Goal: Complete application form: Complete application form

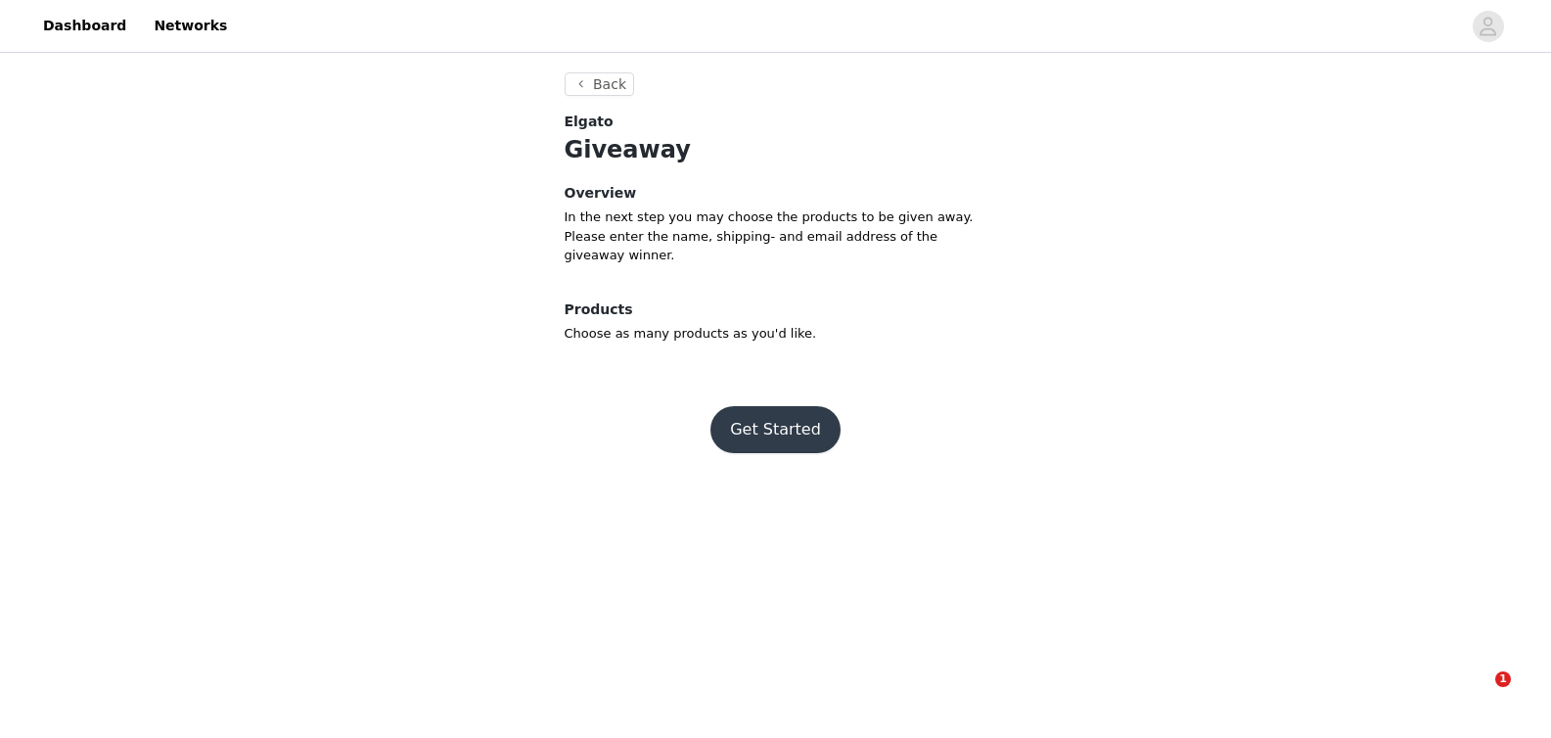
click at [776, 424] on button "Get Started" at bounding box center [776, 429] width 130 height 47
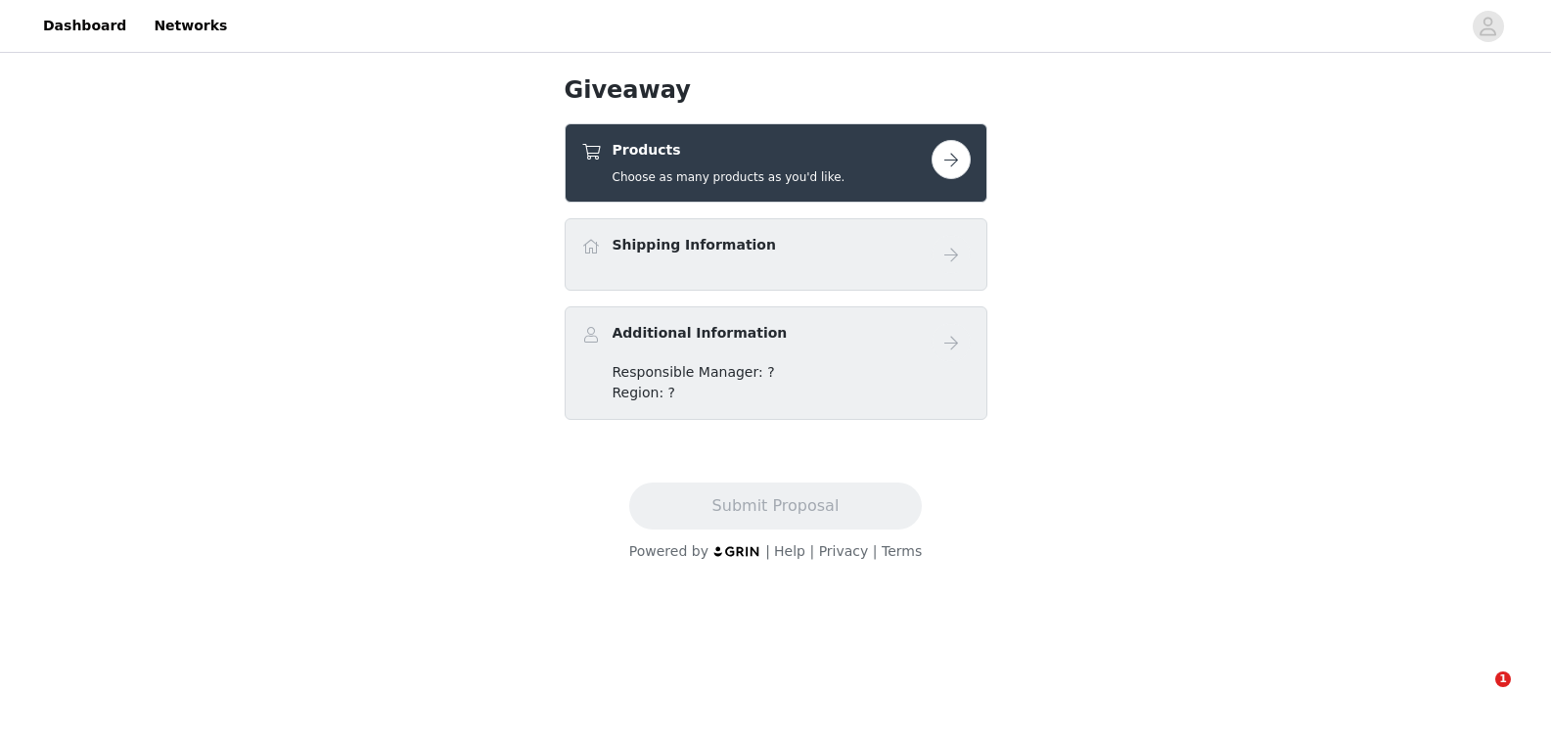
click at [866, 158] on div "Products Choose as many products as you'd like." at bounding box center [756, 163] width 350 height 46
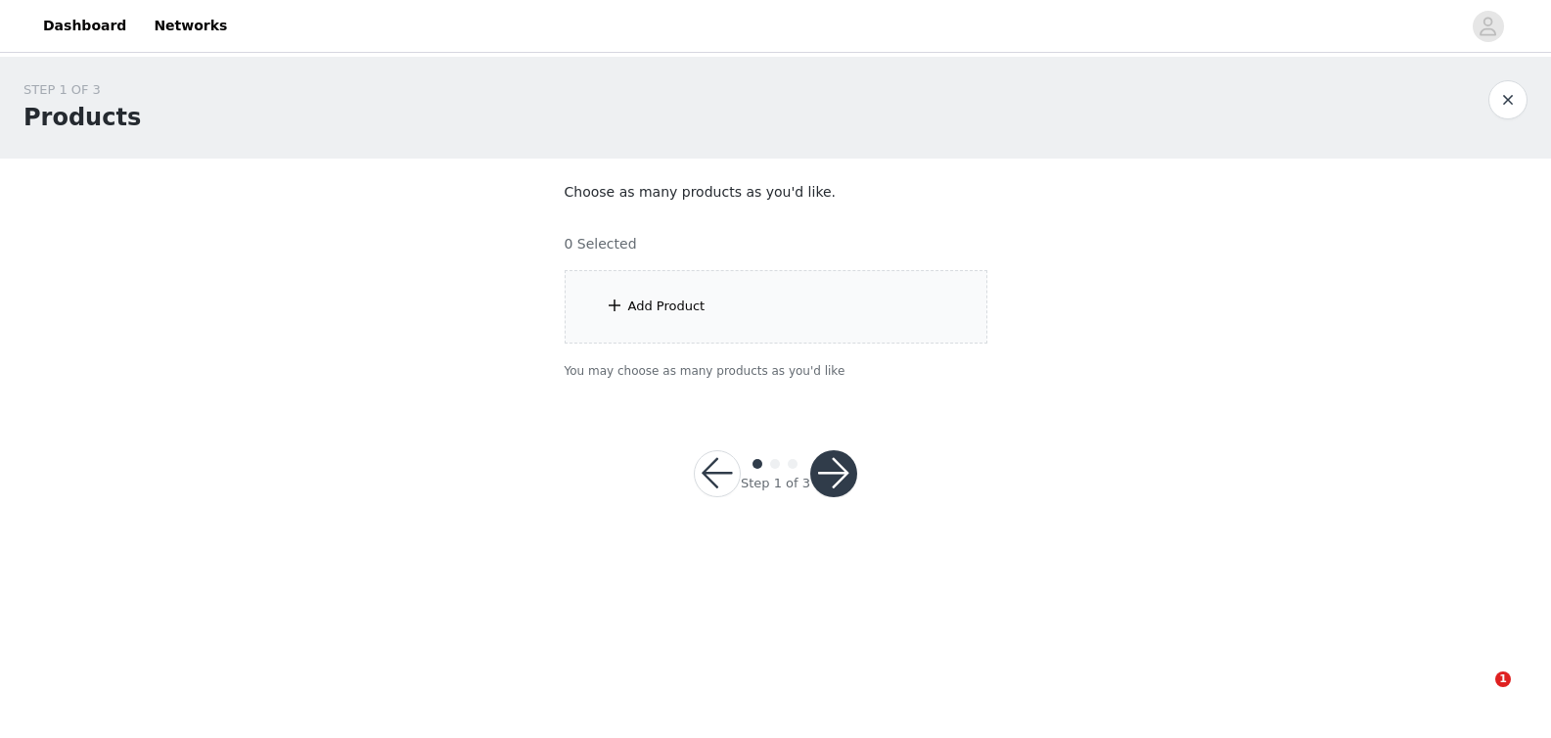
click at [734, 306] on div "Add Product" at bounding box center [776, 306] width 423 height 73
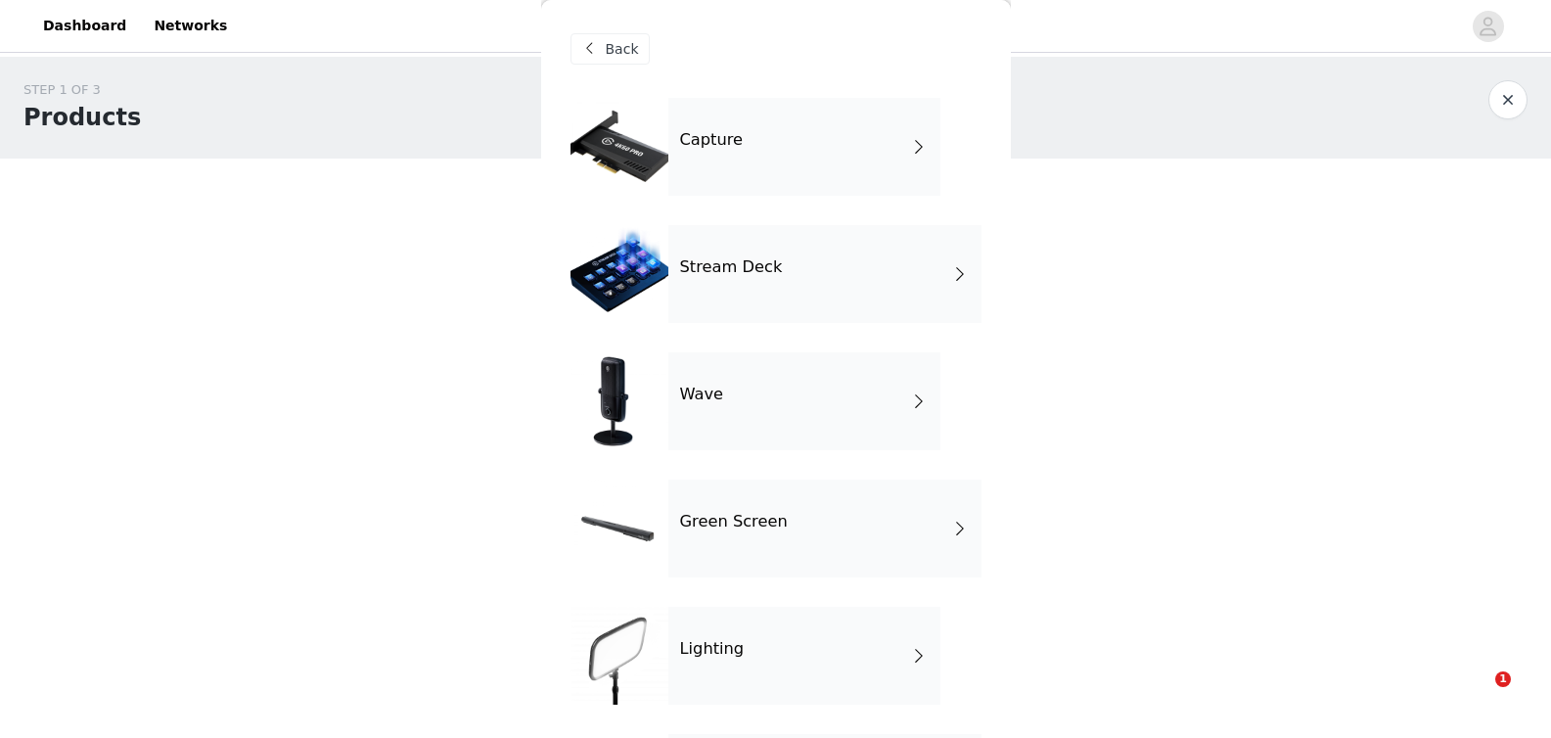
click at [755, 268] on h4 "Stream Deck" at bounding box center [731, 267] width 103 height 18
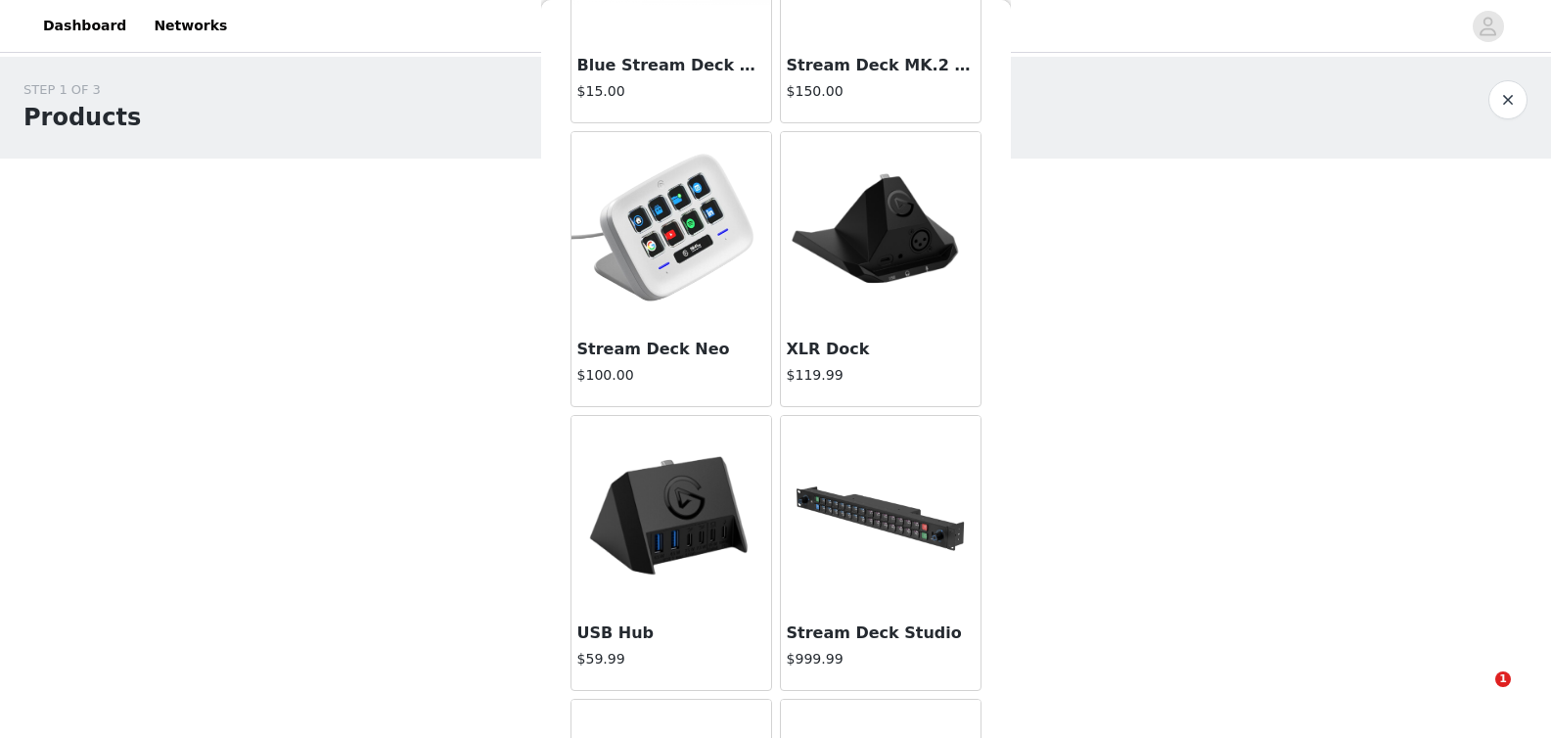
scroll to position [1953, 0]
click at [661, 220] on img at bounding box center [672, 231] width 200 height 188
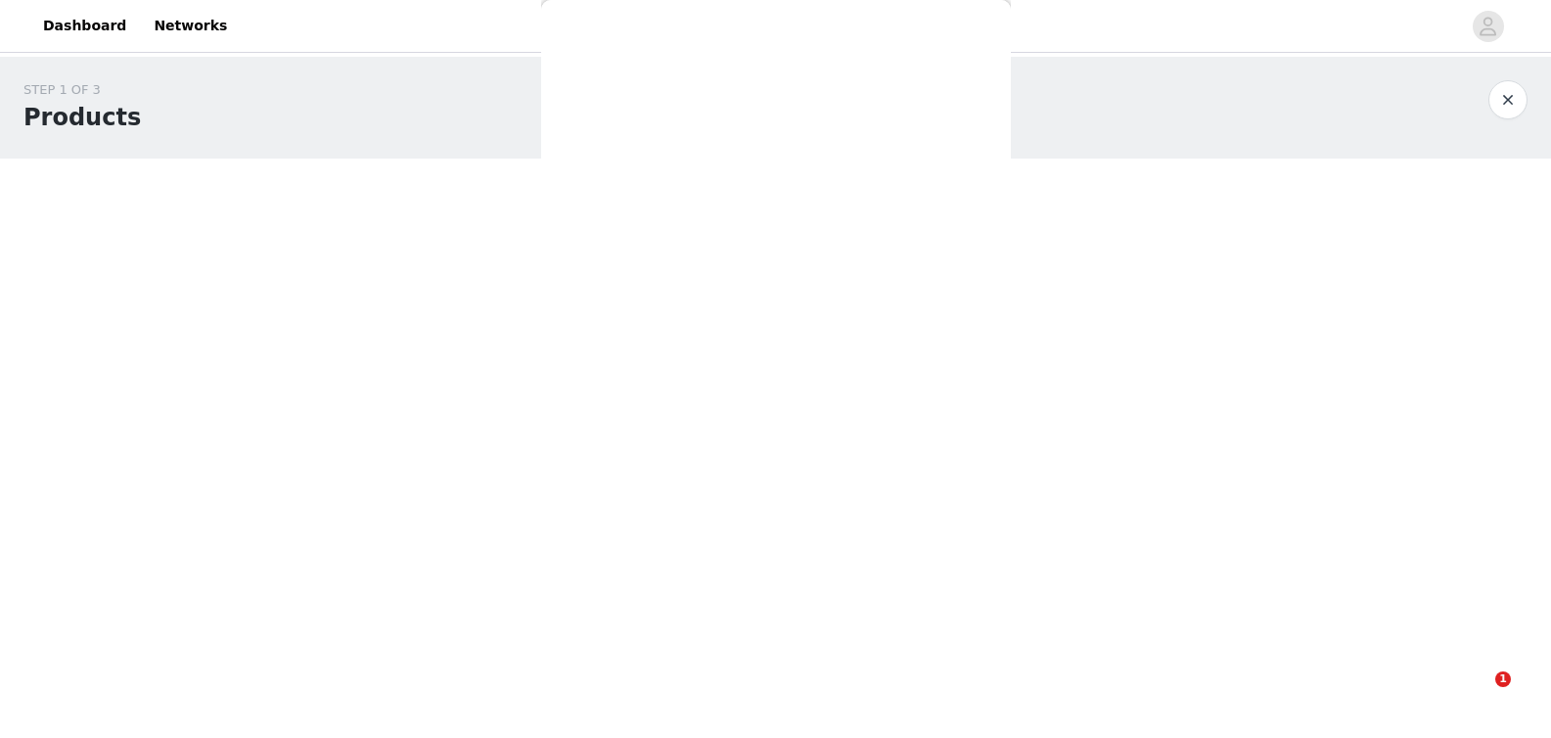
scroll to position [0, 0]
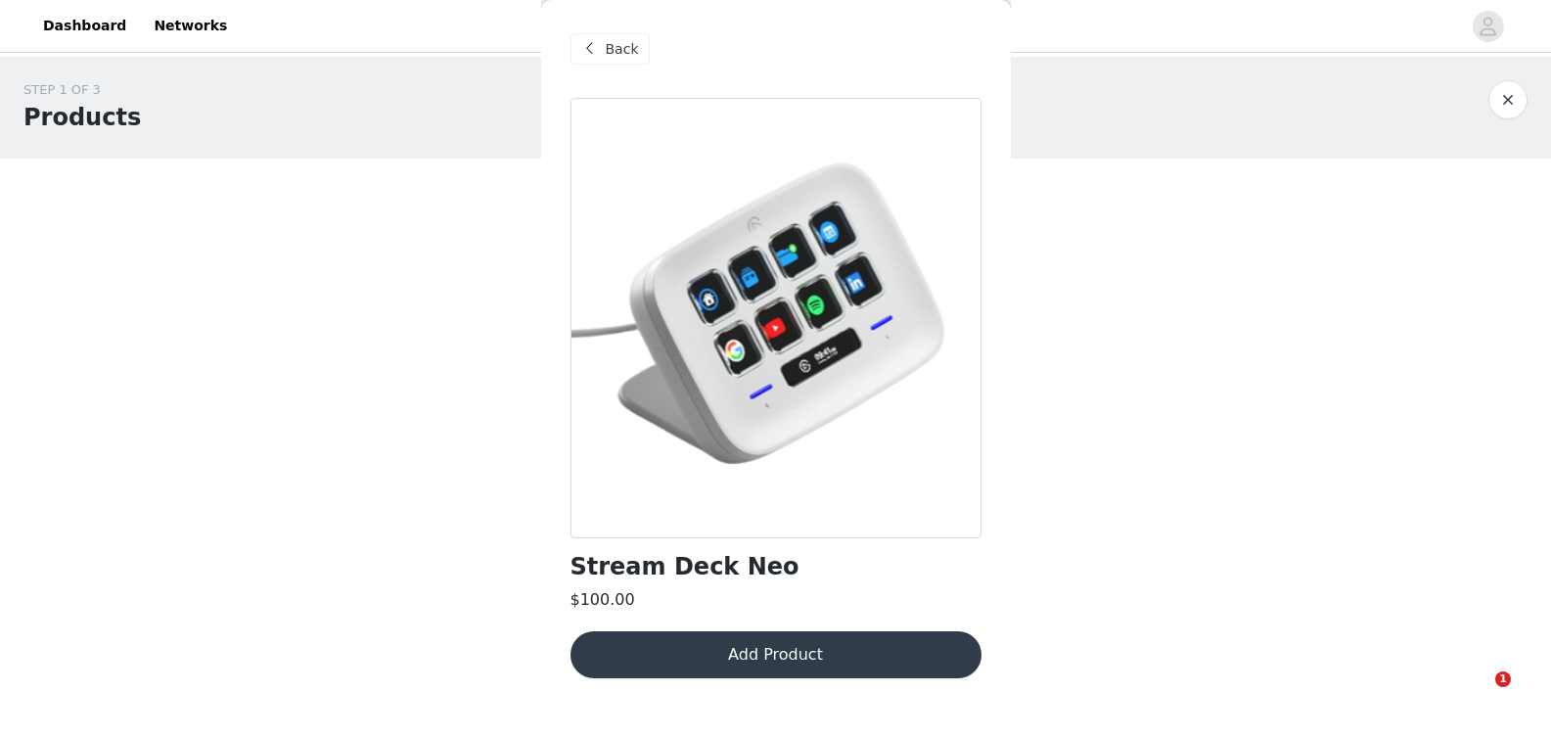
drag, startPoint x: 900, startPoint y: 662, endPoint x: 873, endPoint y: 500, distance: 163.7
click at [900, 662] on button "Add Product" at bounding box center [776, 654] width 411 height 47
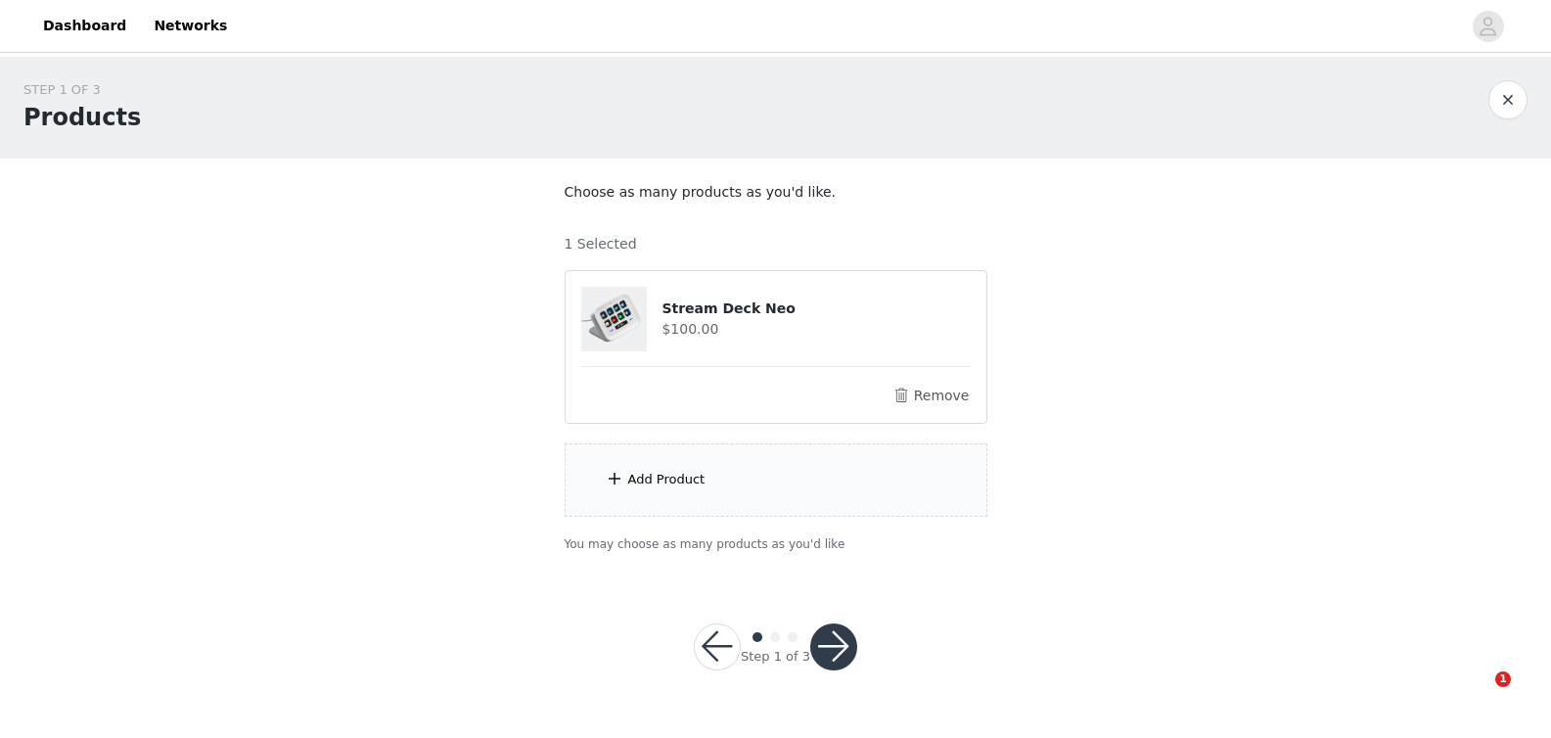
drag, startPoint x: 822, startPoint y: 643, endPoint x: 844, endPoint y: 648, distance: 22.1
click at [822, 643] on button "button" at bounding box center [833, 647] width 47 height 47
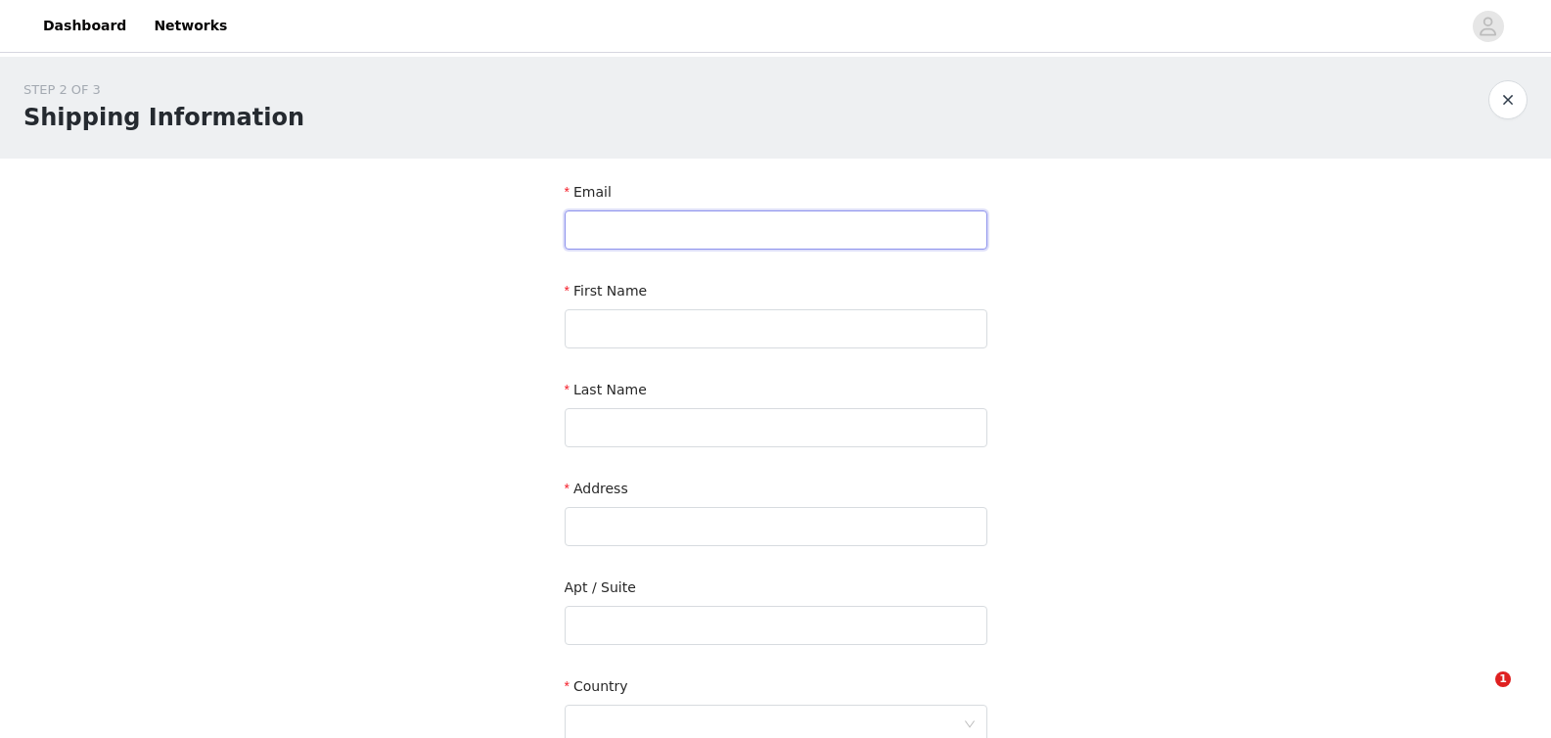
click at [742, 240] on input "text" at bounding box center [776, 229] width 423 height 39
paste input "bergh.diana@yahoo.de"
type input "bergh.diana@yahoo.de"
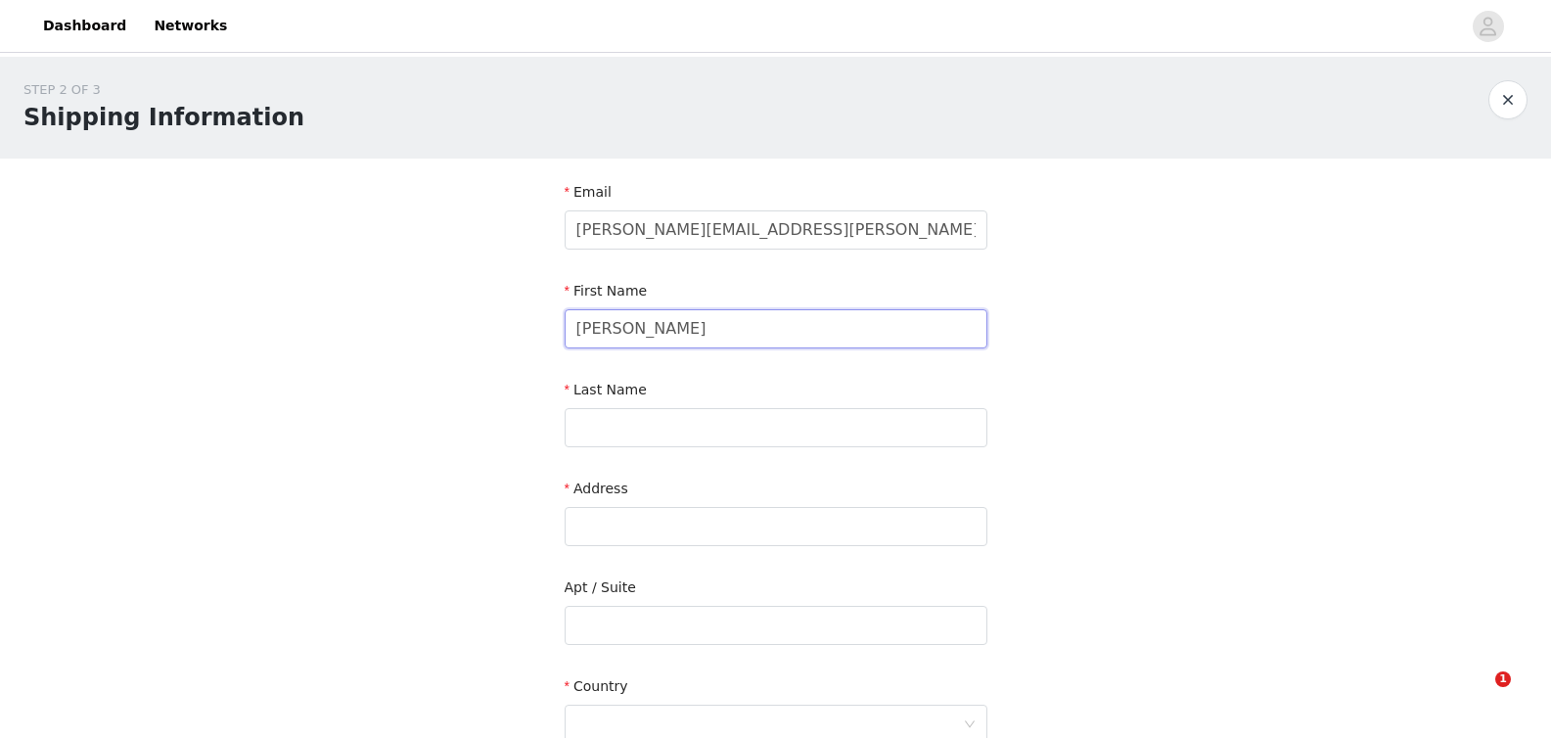
type input "Diana"
type input "Bergh"
paste input "Marienstraße 27"
type input "Marienstraße 27"
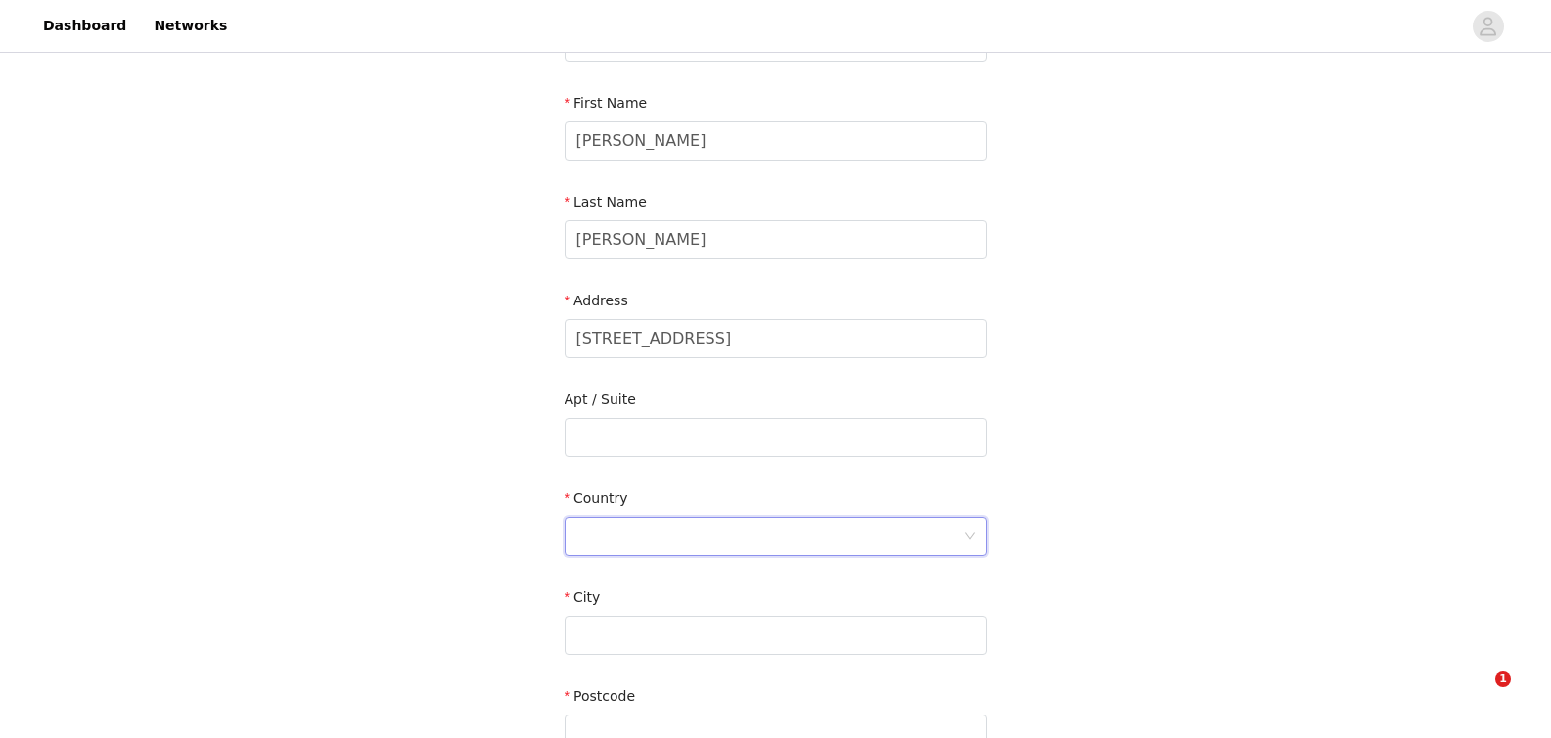
scroll to position [205, 0]
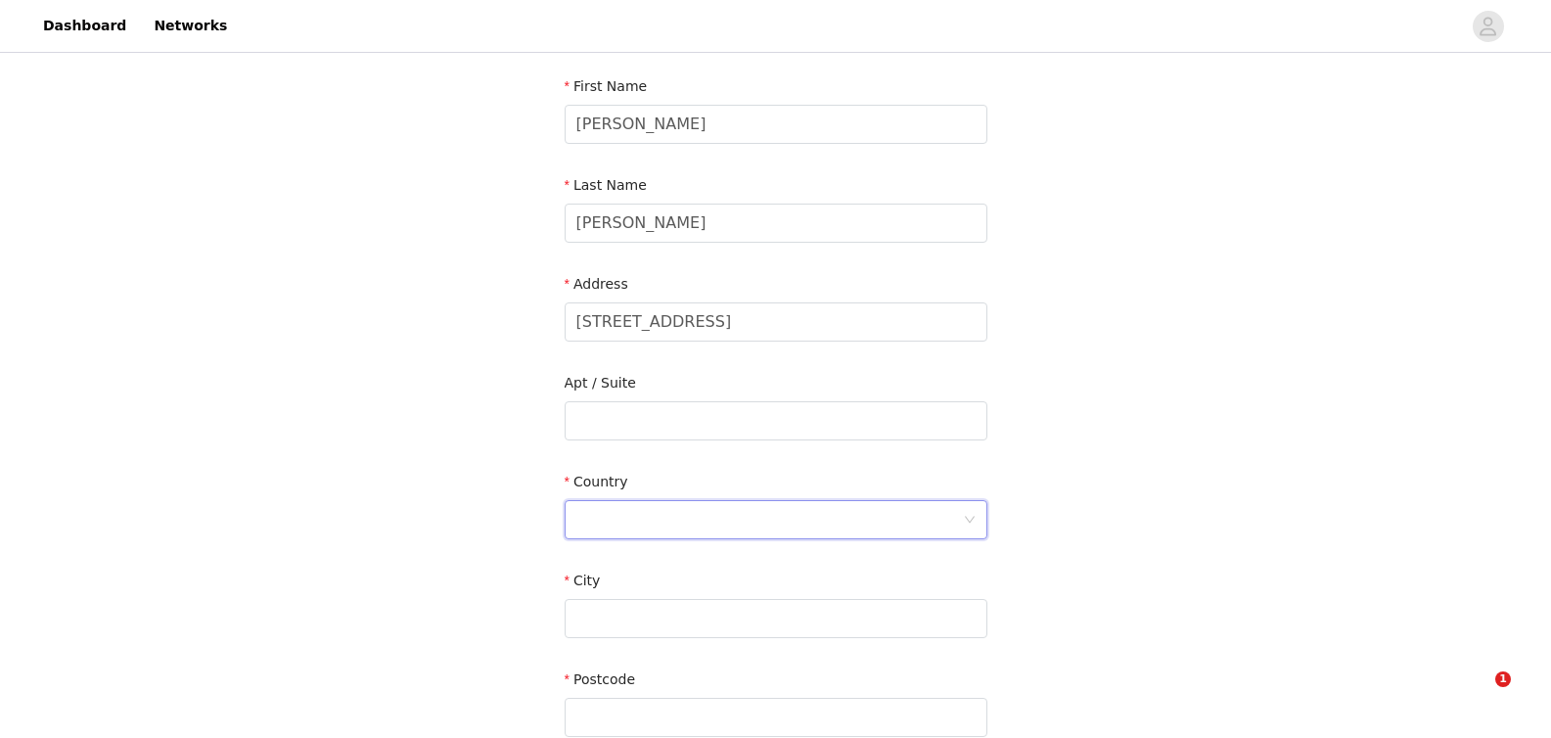
click at [759, 510] on div at bounding box center [770, 519] width 387 height 37
type input "Germany"
type input "Krefeld"
paste input "47807"
type input "47807"
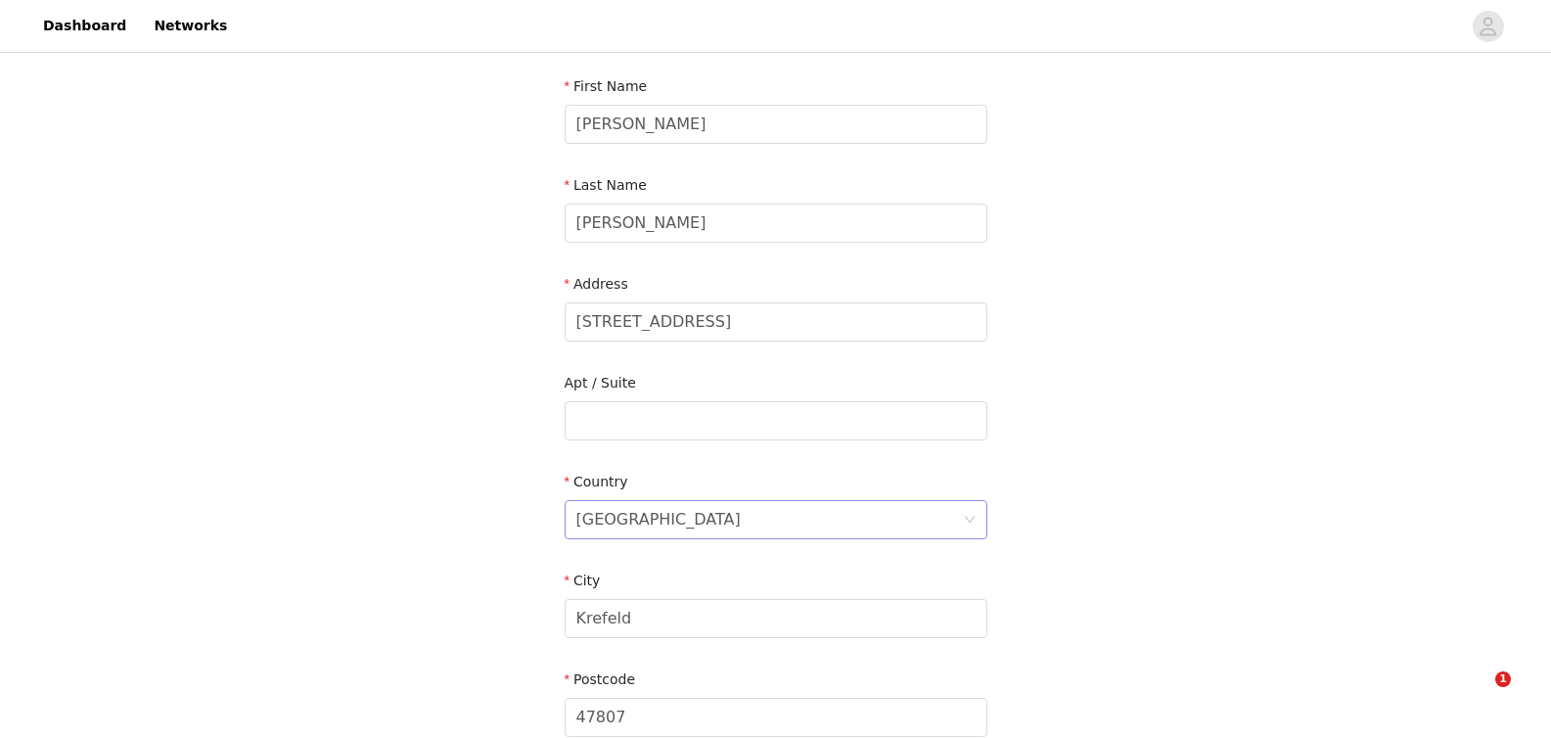
scroll to position [497, 0]
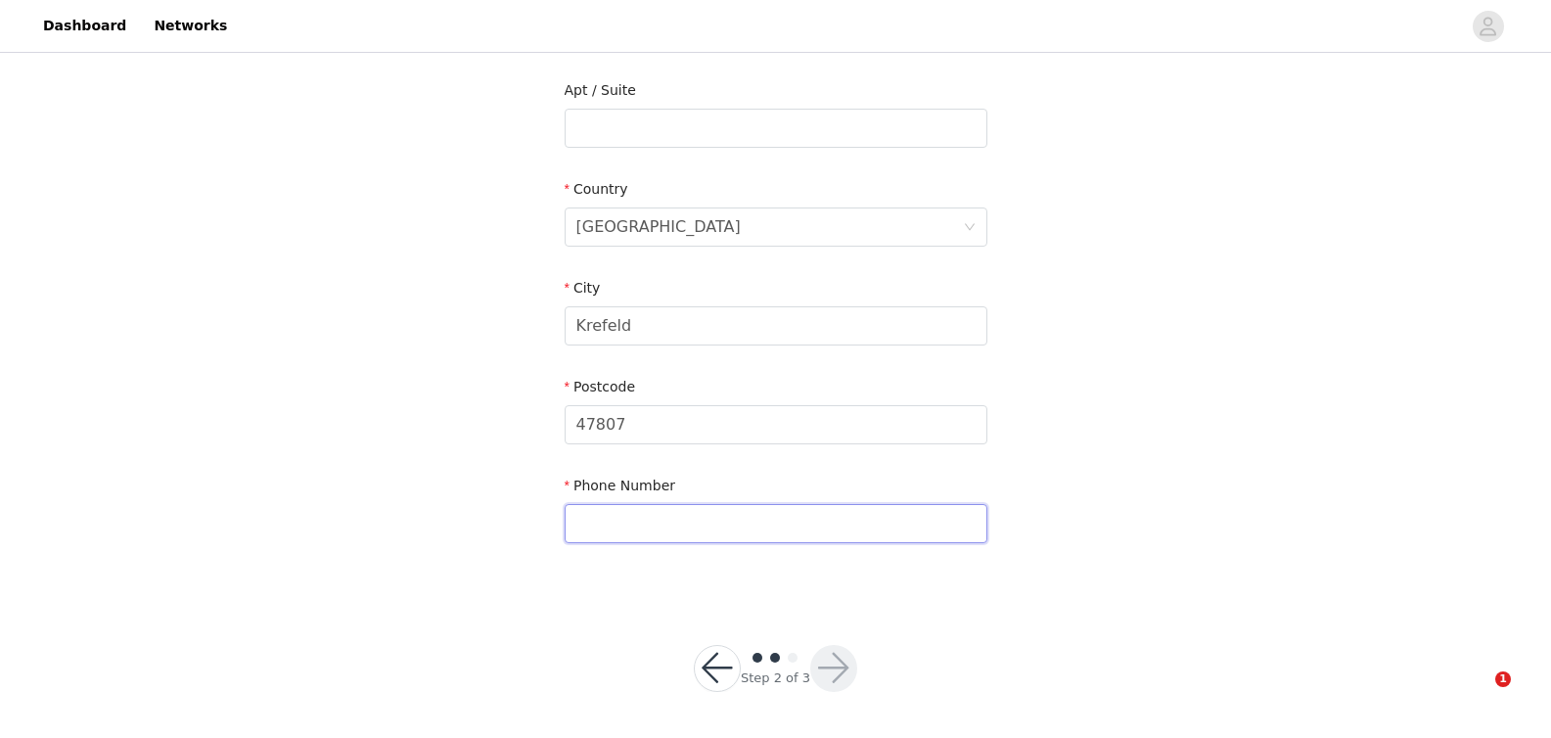
paste input "01632309521"
click at [581, 519] on input "01632309521" at bounding box center [776, 523] width 423 height 39
type input "+491632309521"
click at [824, 670] on button "button" at bounding box center [833, 668] width 47 height 47
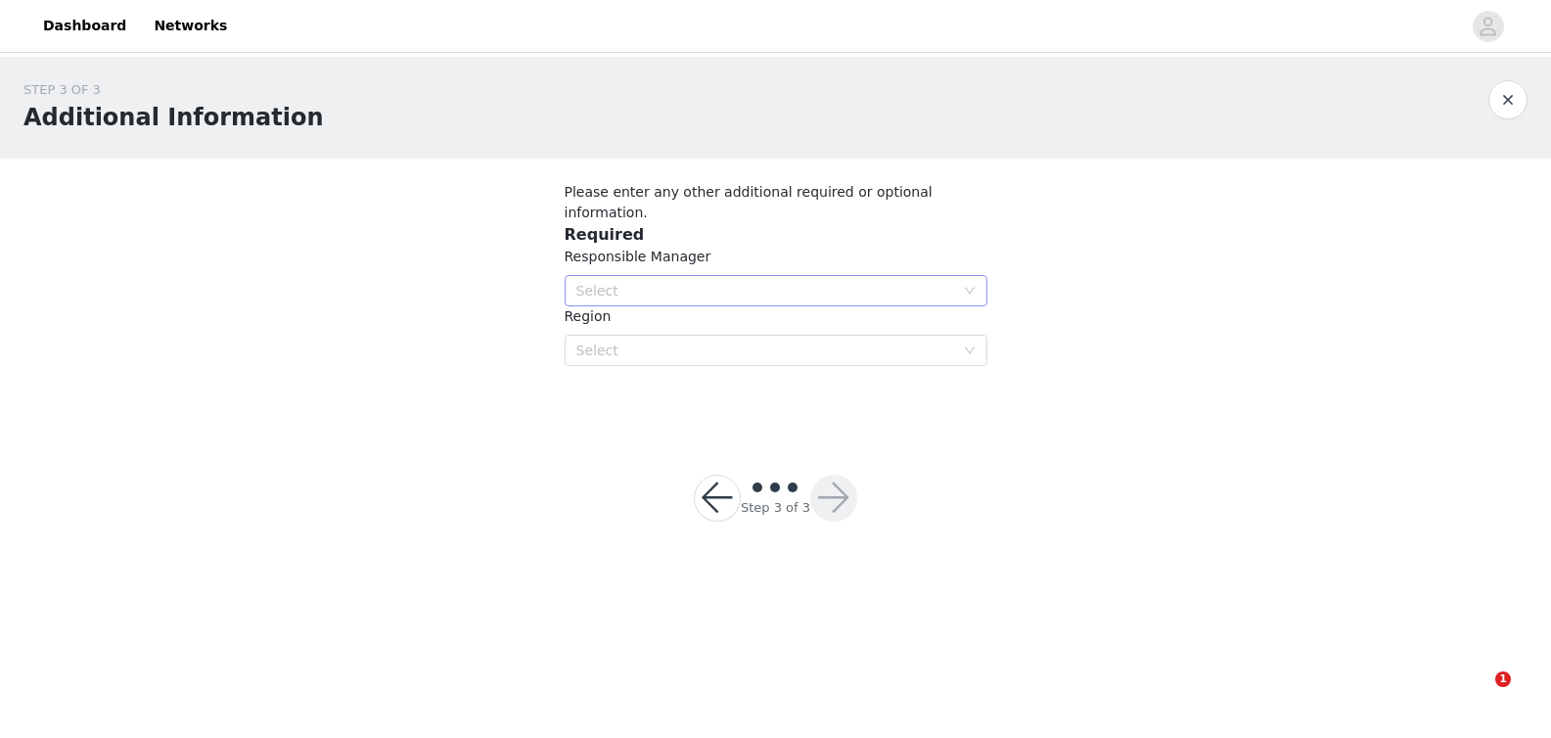
click at [885, 281] on div "Select" at bounding box center [766, 291] width 378 height 20
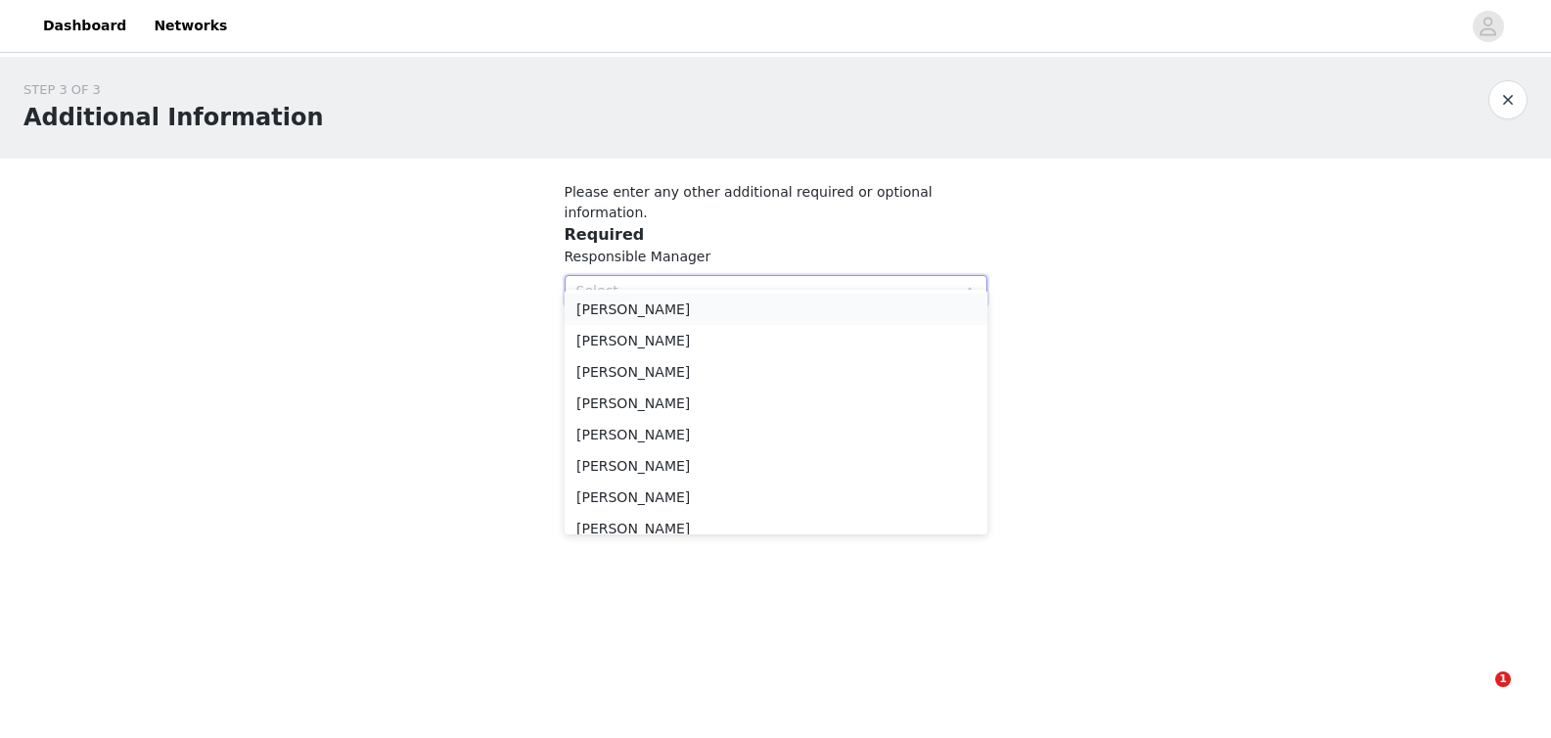
click at [867, 298] on li "Amaya L.V." at bounding box center [776, 309] width 423 height 31
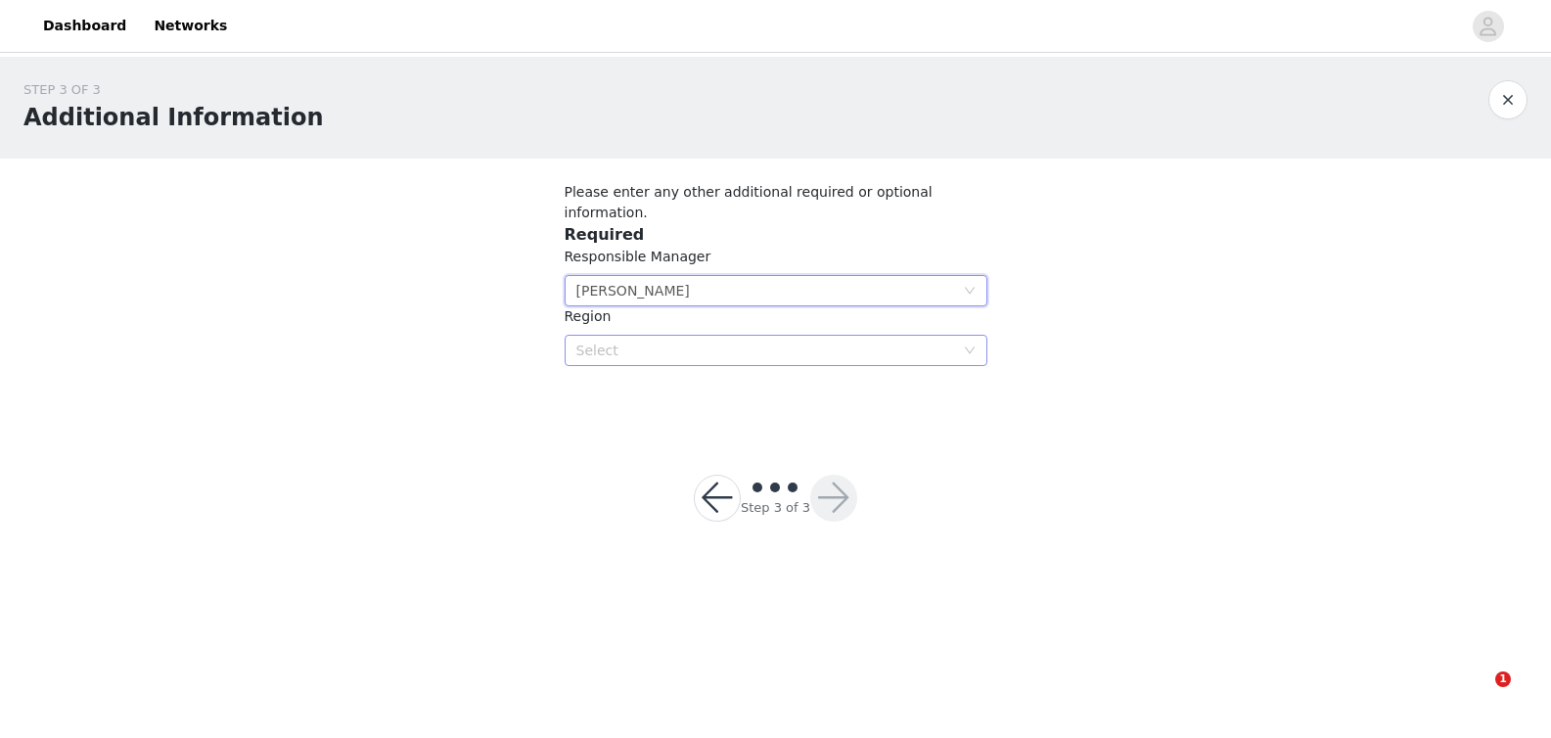
click at [823, 312] on div "Region Select" at bounding box center [776, 336] width 423 height 60
click at [821, 341] on div "Select" at bounding box center [766, 351] width 378 height 20
click at [788, 382] on li "DE" at bounding box center [776, 384] width 423 height 31
click at [855, 475] on div at bounding box center [833, 498] width 47 height 47
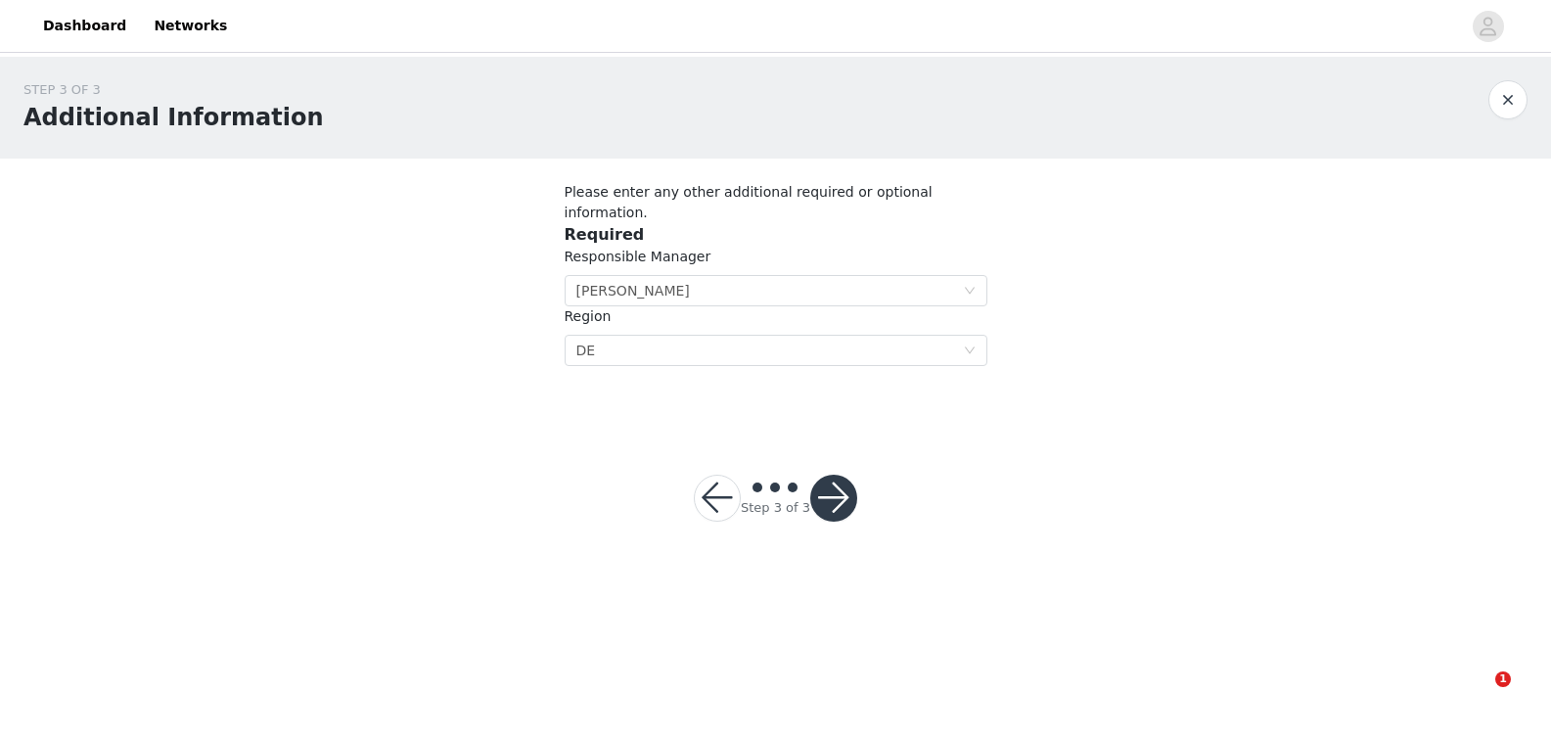
click at [847, 485] on button "button" at bounding box center [833, 498] width 47 height 47
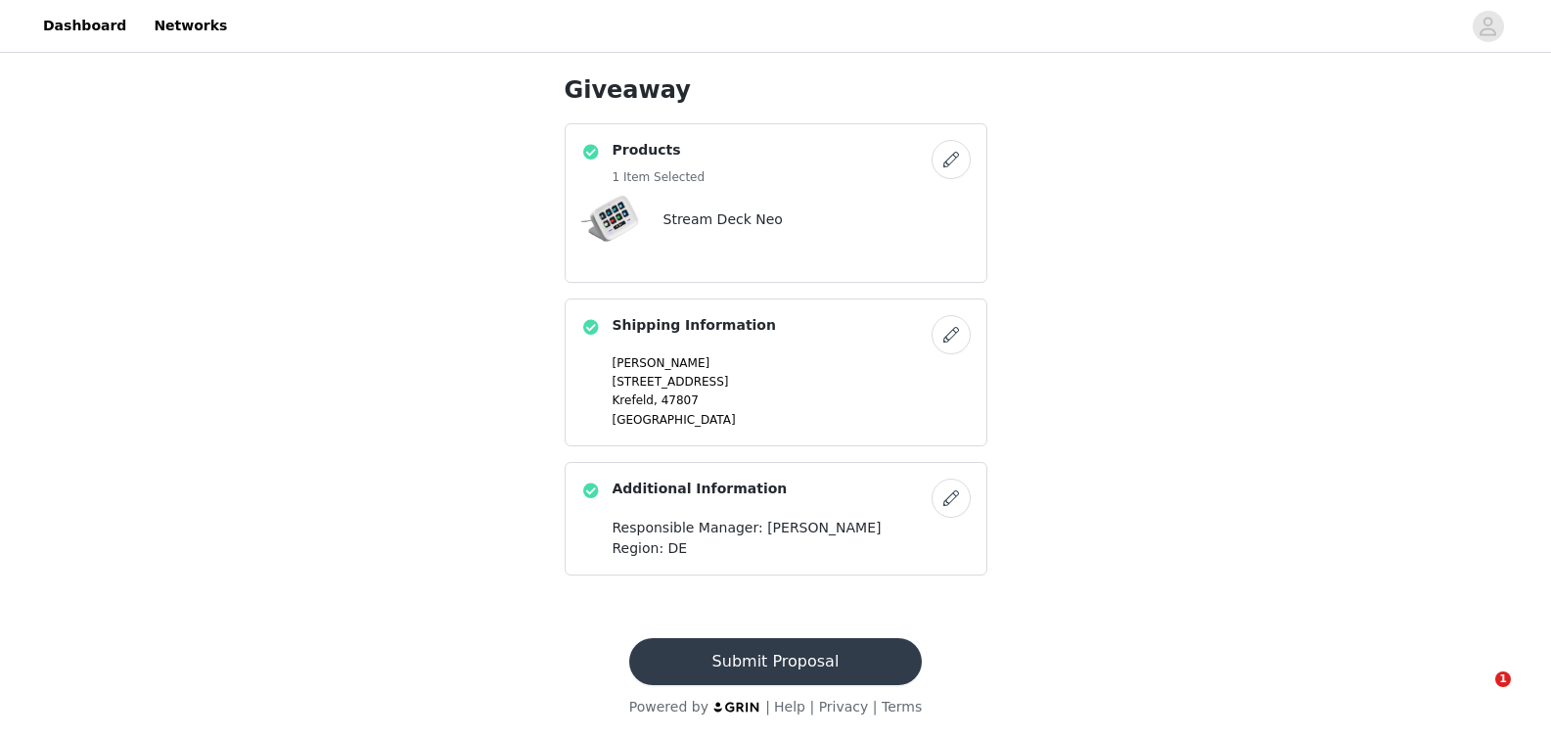
click at [808, 657] on button "Submit Proposal" at bounding box center [775, 661] width 293 height 47
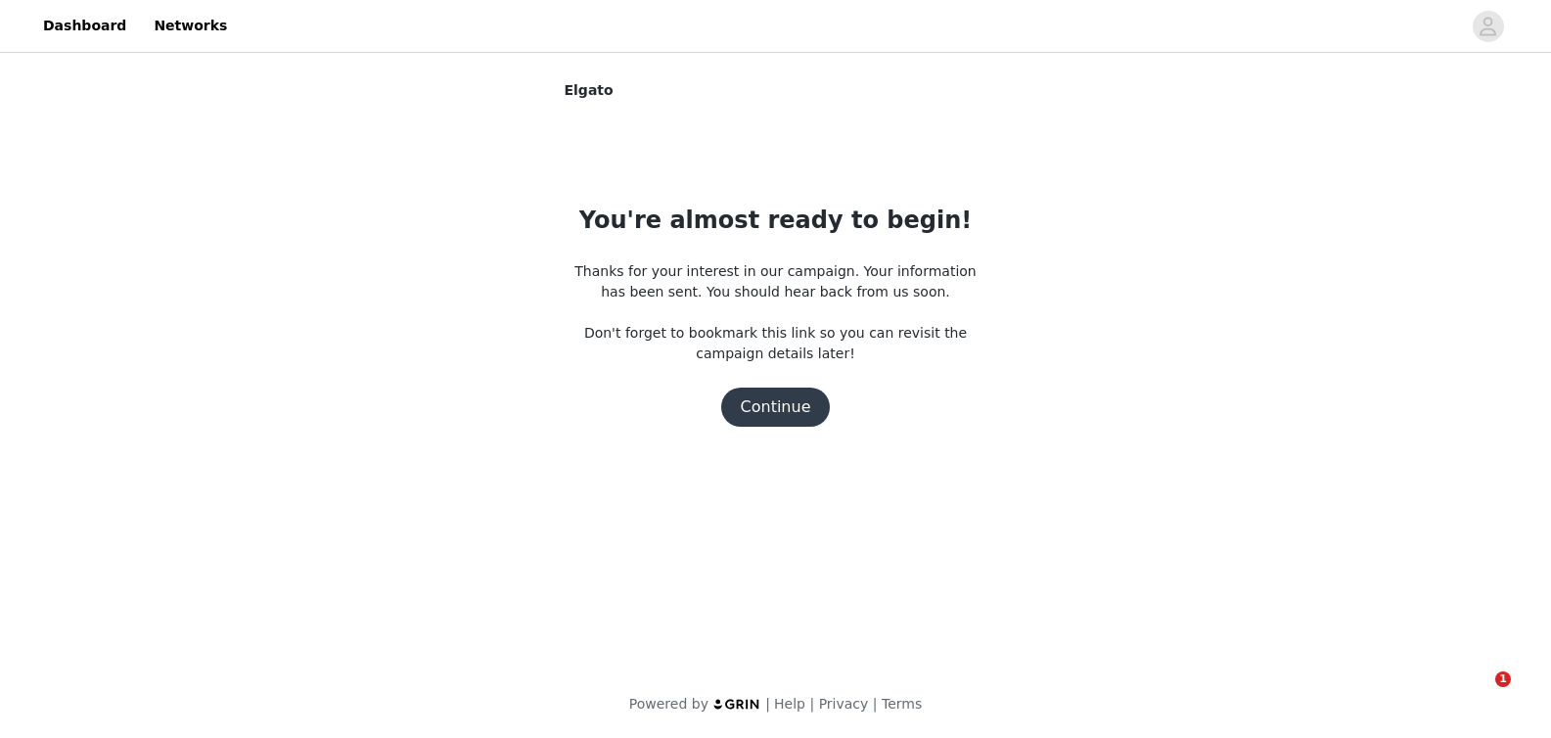
click at [781, 407] on button "Continue" at bounding box center [776, 407] width 110 height 39
